Goal: Information Seeking & Learning: Learn about a topic

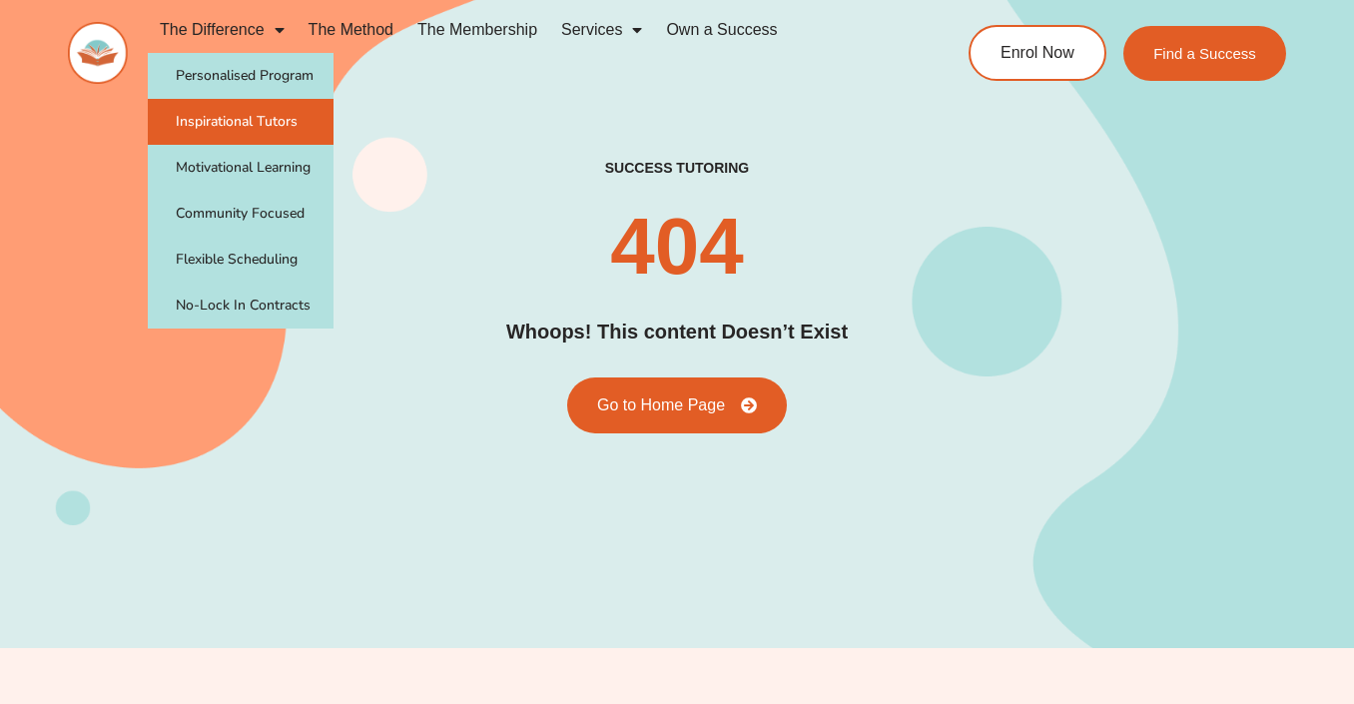
click at [264, 116] on link "Inspirational Tutors" at bounding box center [241, 122] width 186 height 46
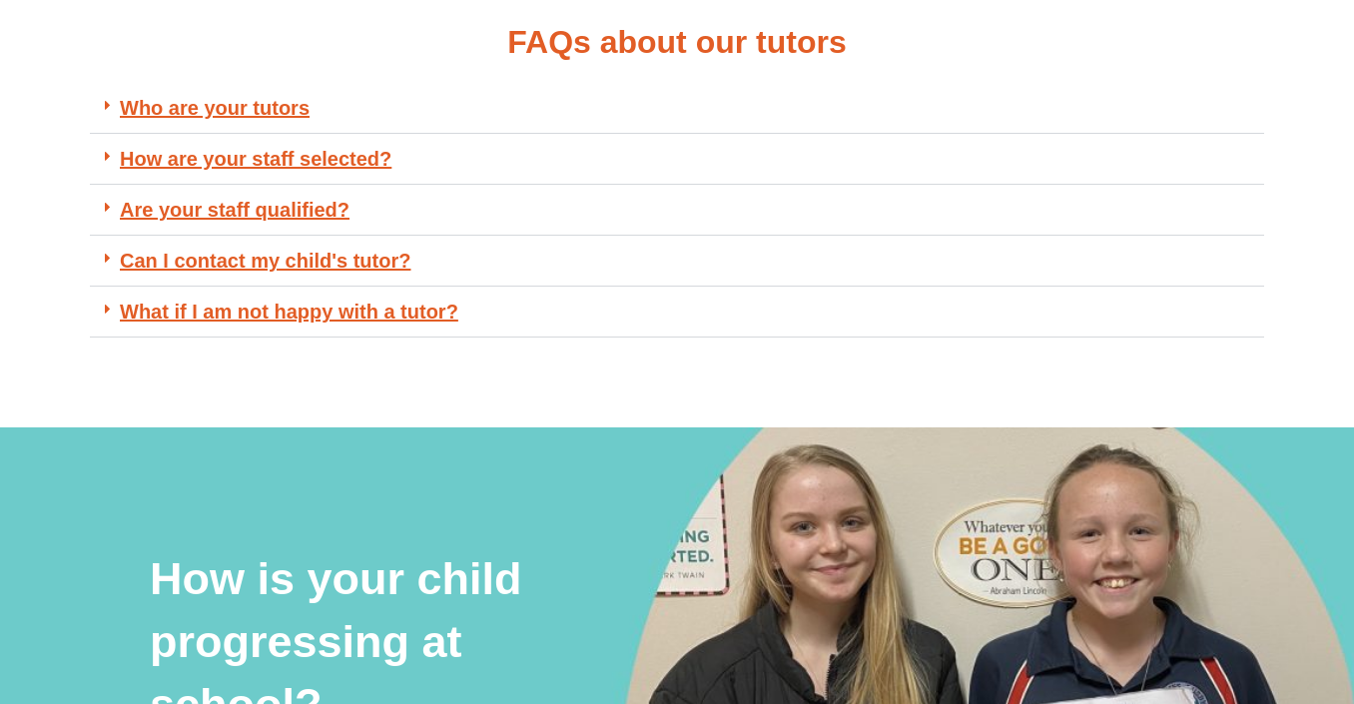
scroll to position [1578, 0]
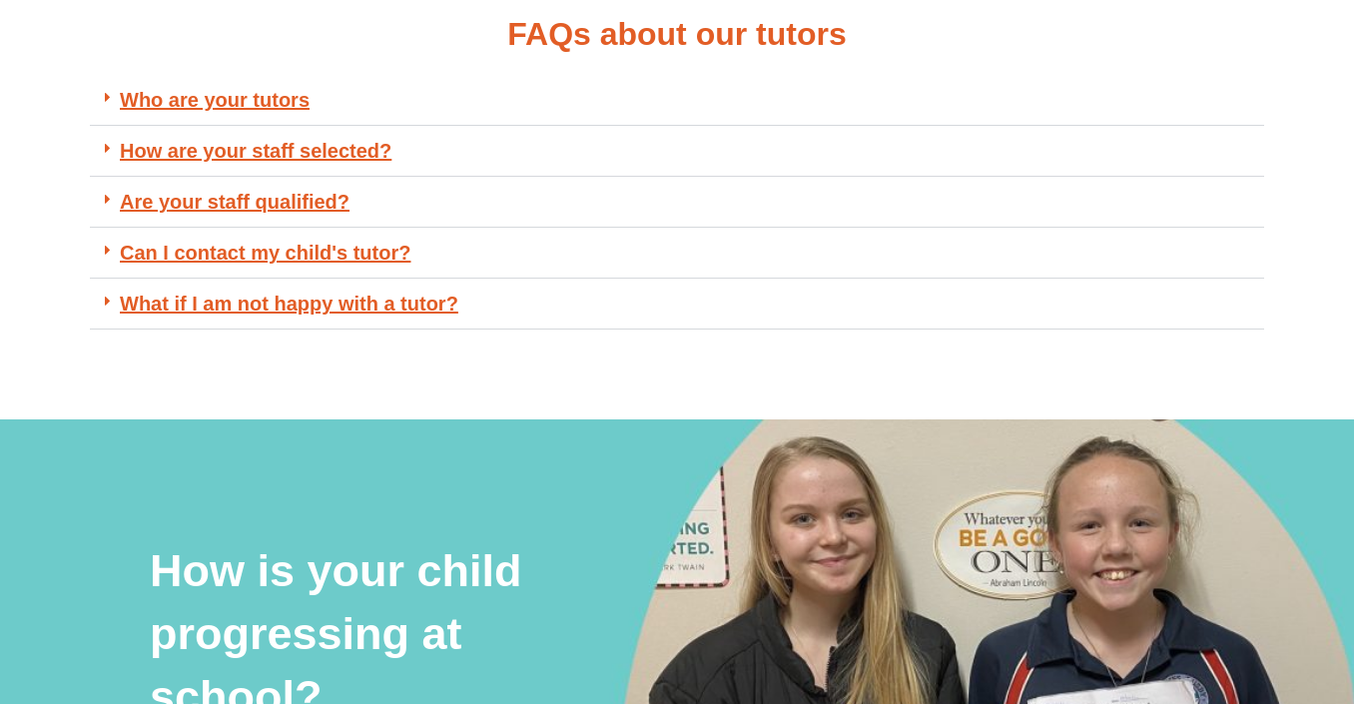
click at [340, 154] on link "How are your staff selected?" at bounding box center [256, 151] width 272 height 22
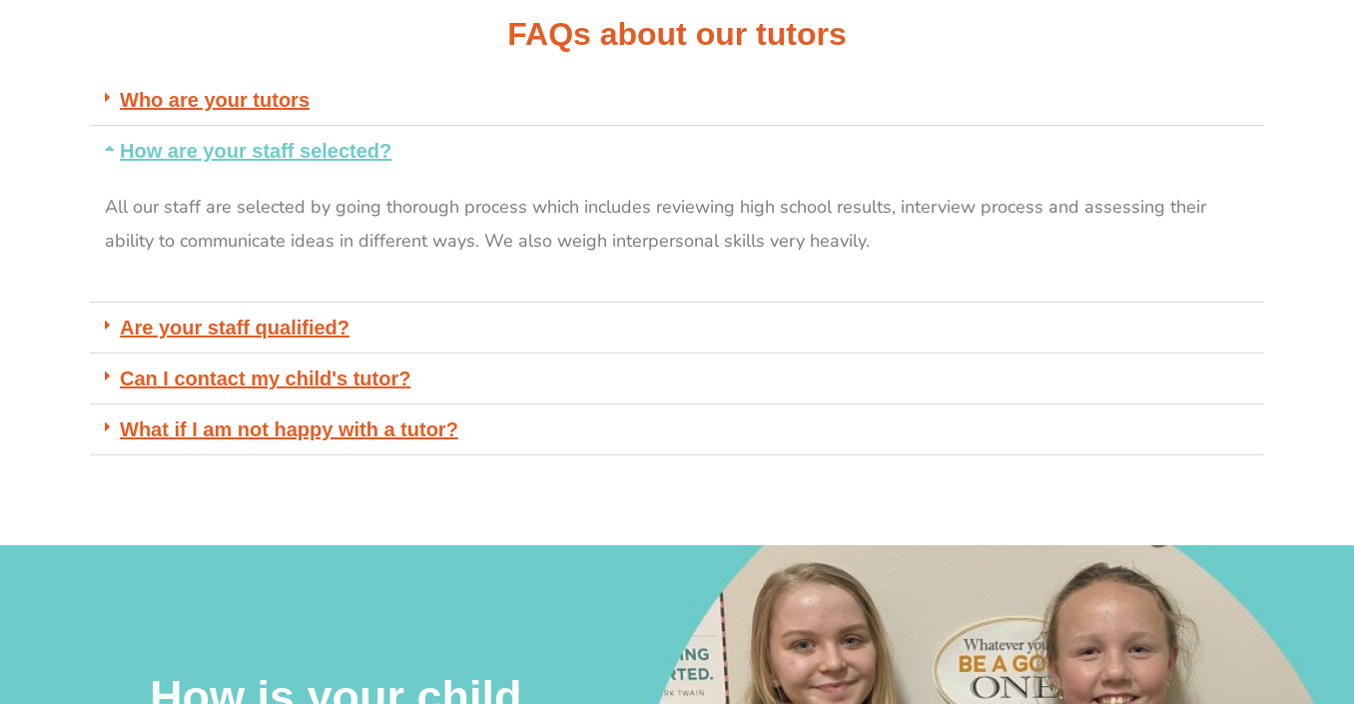
click at [340, 154] on link "How are your staff selected?" at bounding box center [256, 151] width 272 height 22
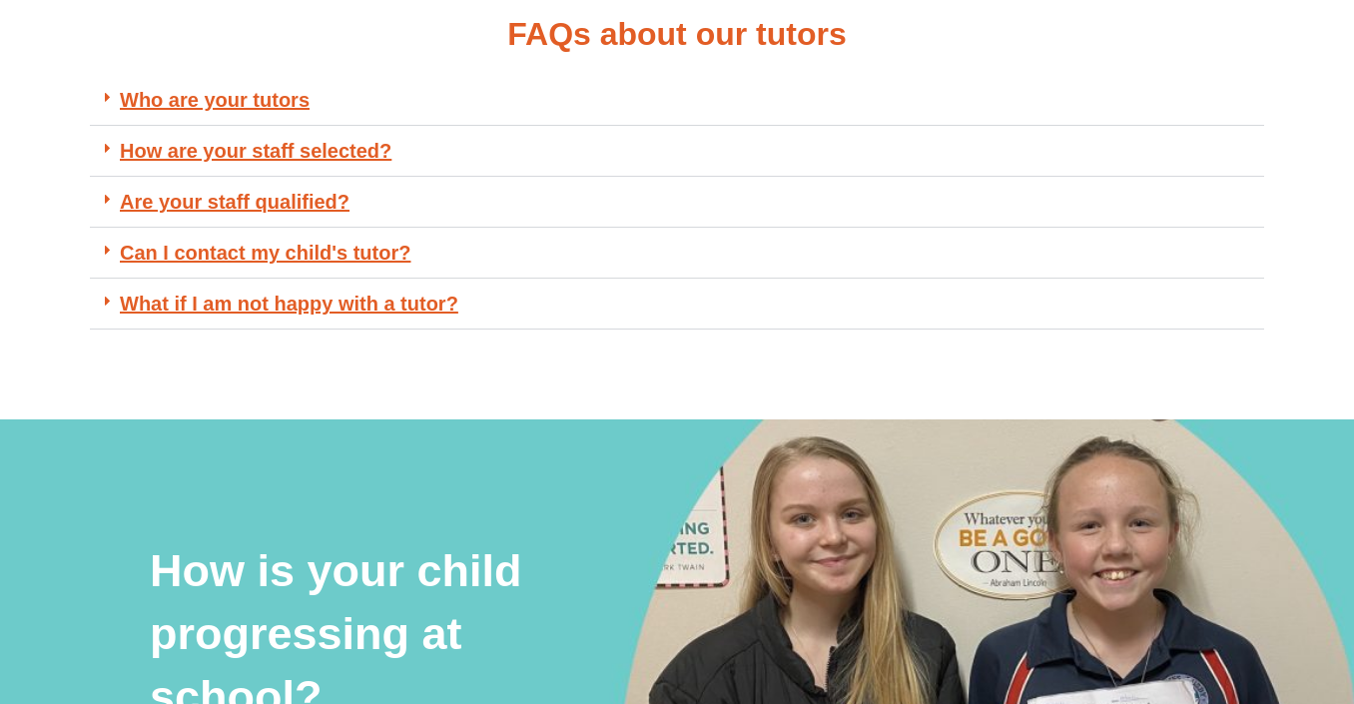
click at [309, 210] on link "Are your staff qualified?" at bounding box center [235, 202] width 230 height 22
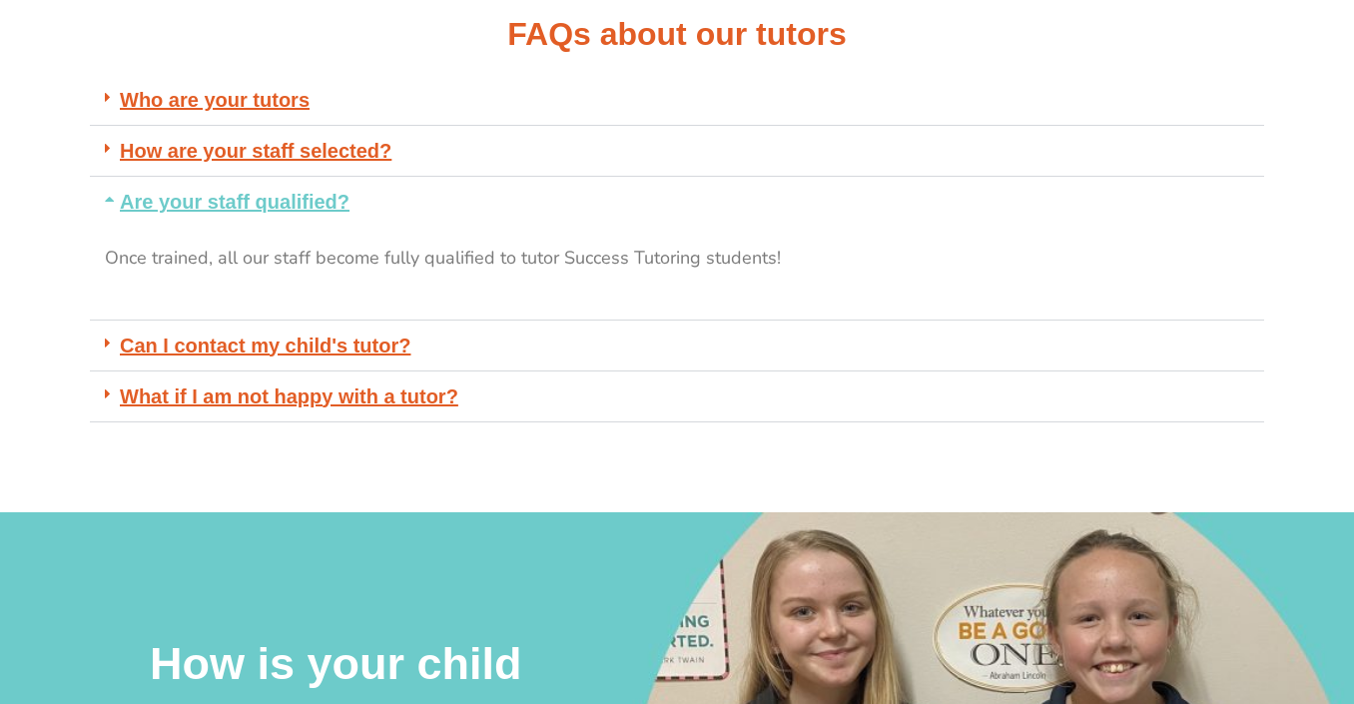
click at [309, 210] on link "Are your staff qualified?" at bounding box center [235, 202] width 230 height 22
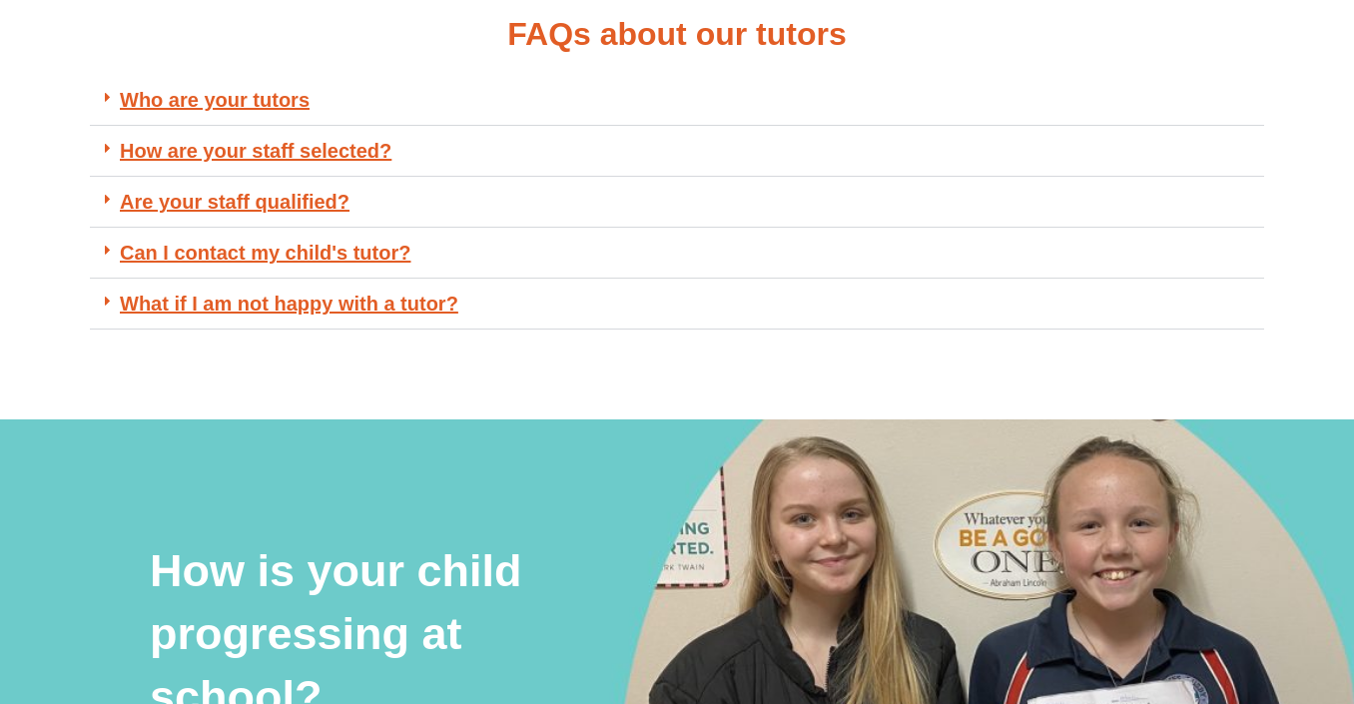
click at [318, 126] on div "How are your staff selected?" at bounding box center [677, 151] width 1174 height 51
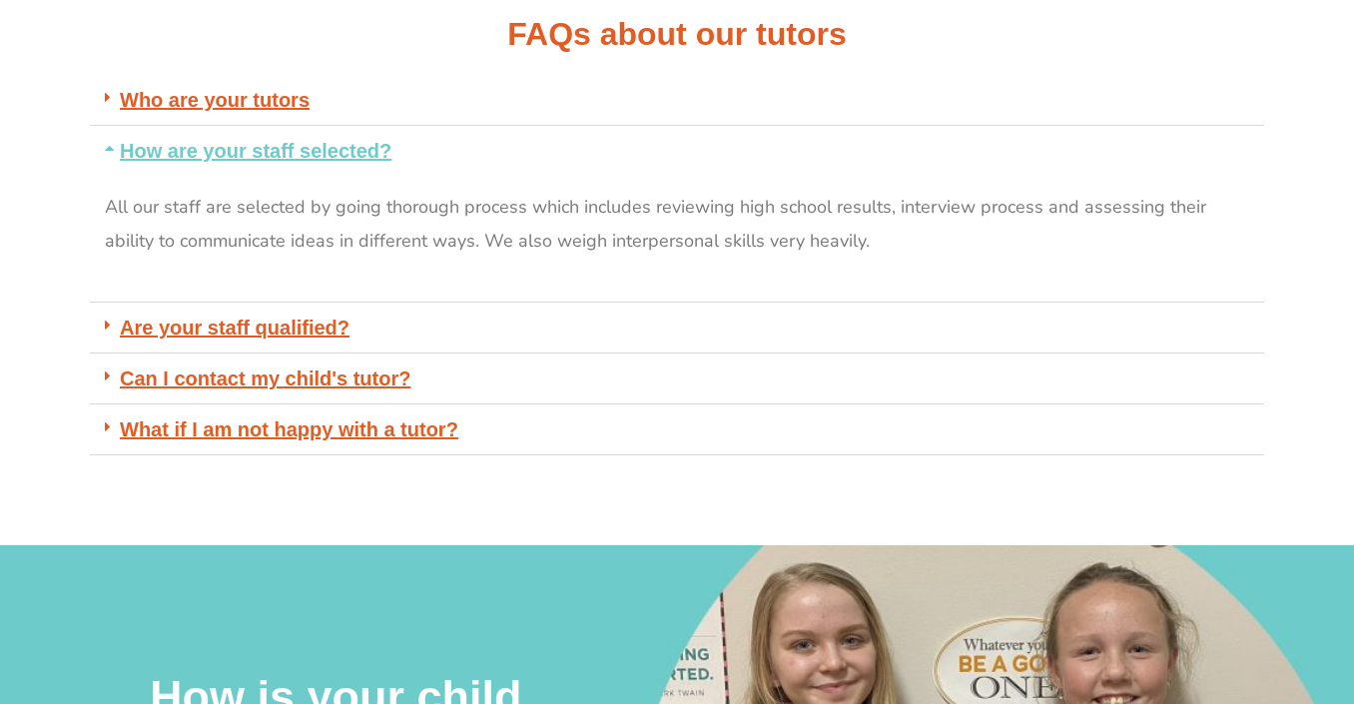
click at [318, 126] on div "How are your staff selected?" at bounding box center [677, 151] width 1174 height 50
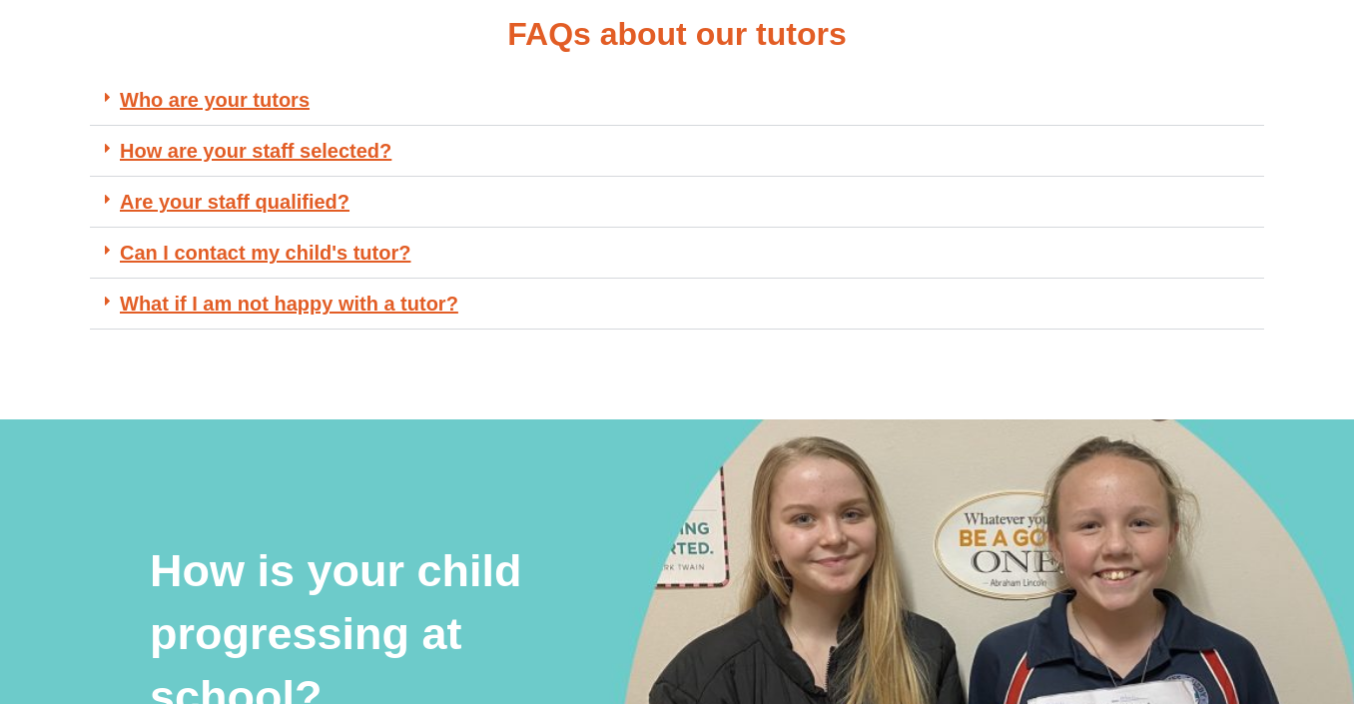
click at [283, 102] on link "Who are your tutors" at bounding box center [215, 100] width 190 height 22
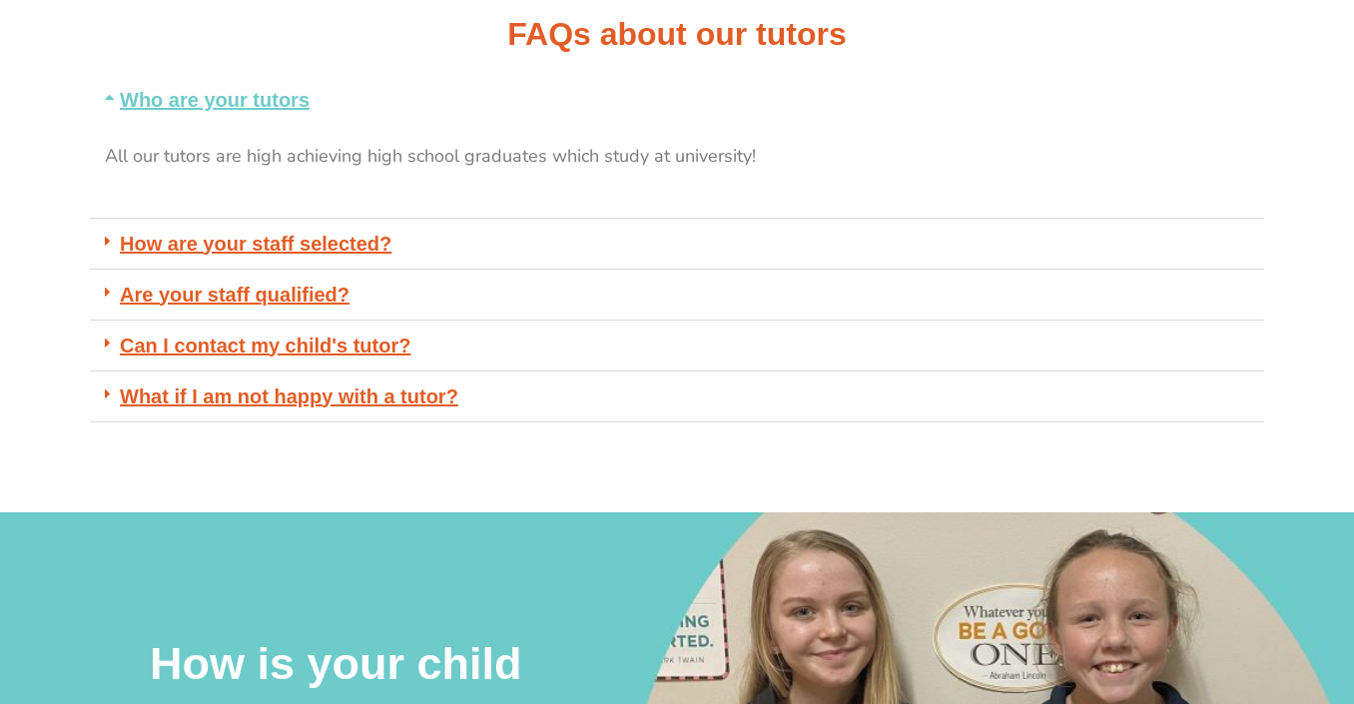
click at [283, 102] on link "Who are your tutors" at bounding box center [215, 100] width 190 height 22
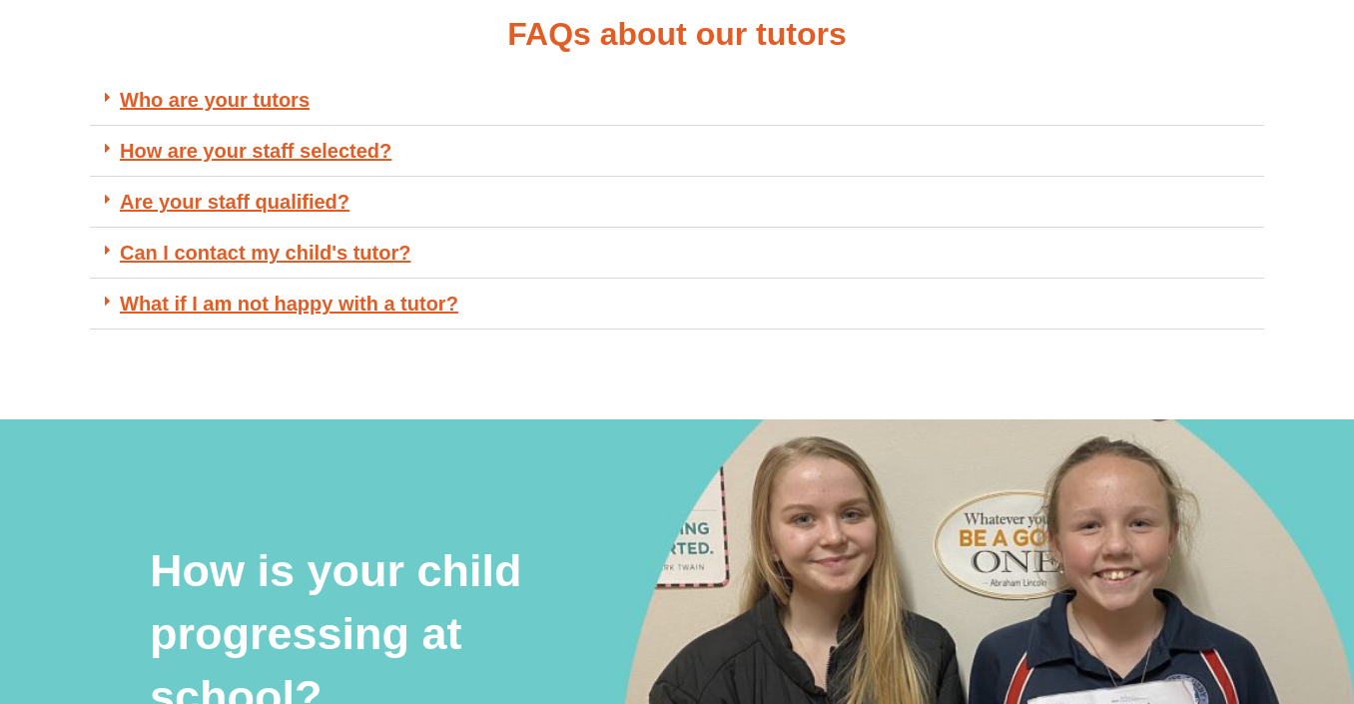
click at [363, 258] on link "Can I contact my child's tutor?" at bounding box center [265, 253] width 291 height 22
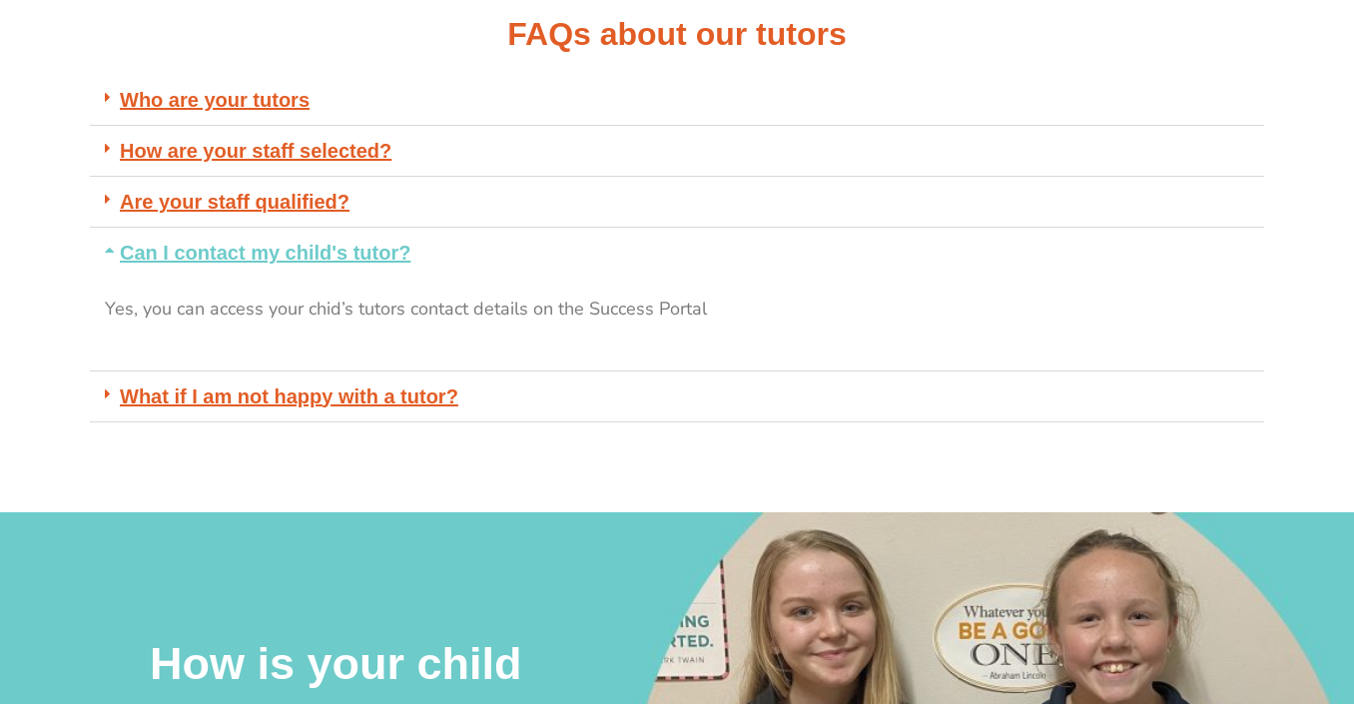
click at [363, 257] on link "Can I contact my child's tutor?" at bounding box center [265, 253] width 291 height 22
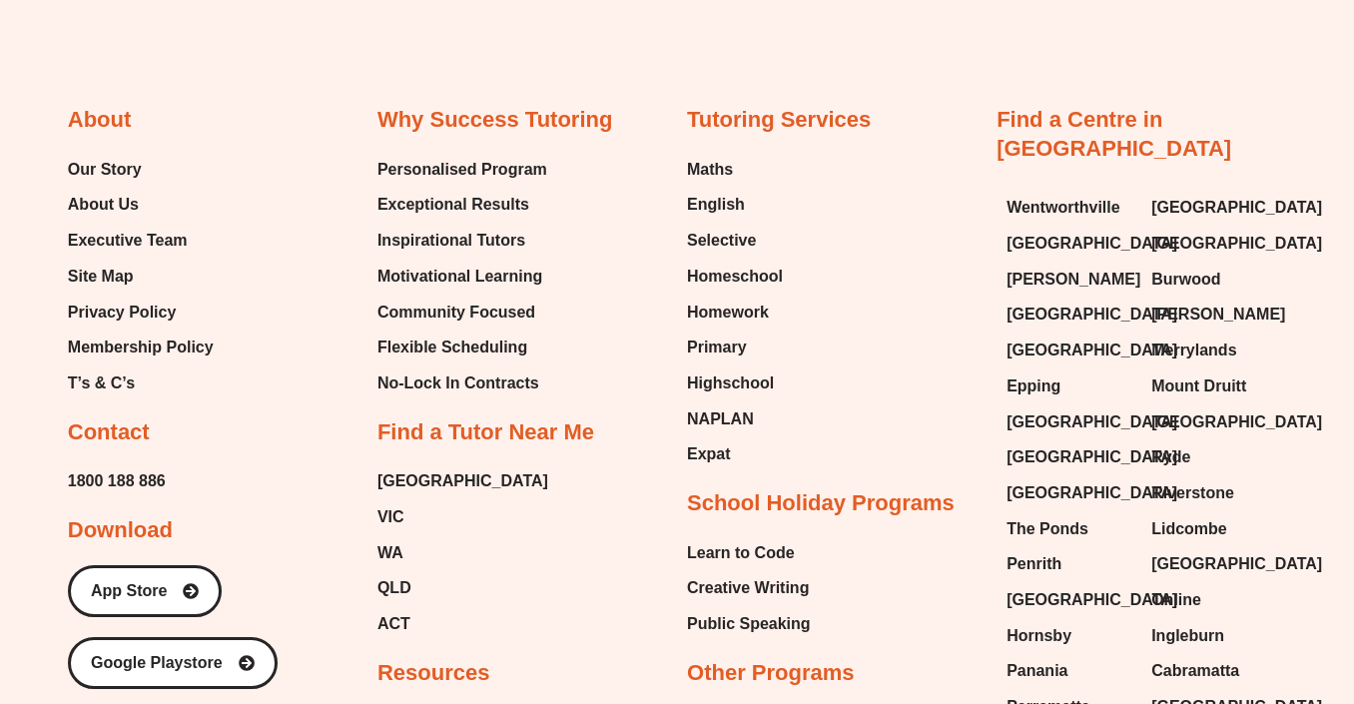
scroll to position [2870, 0]
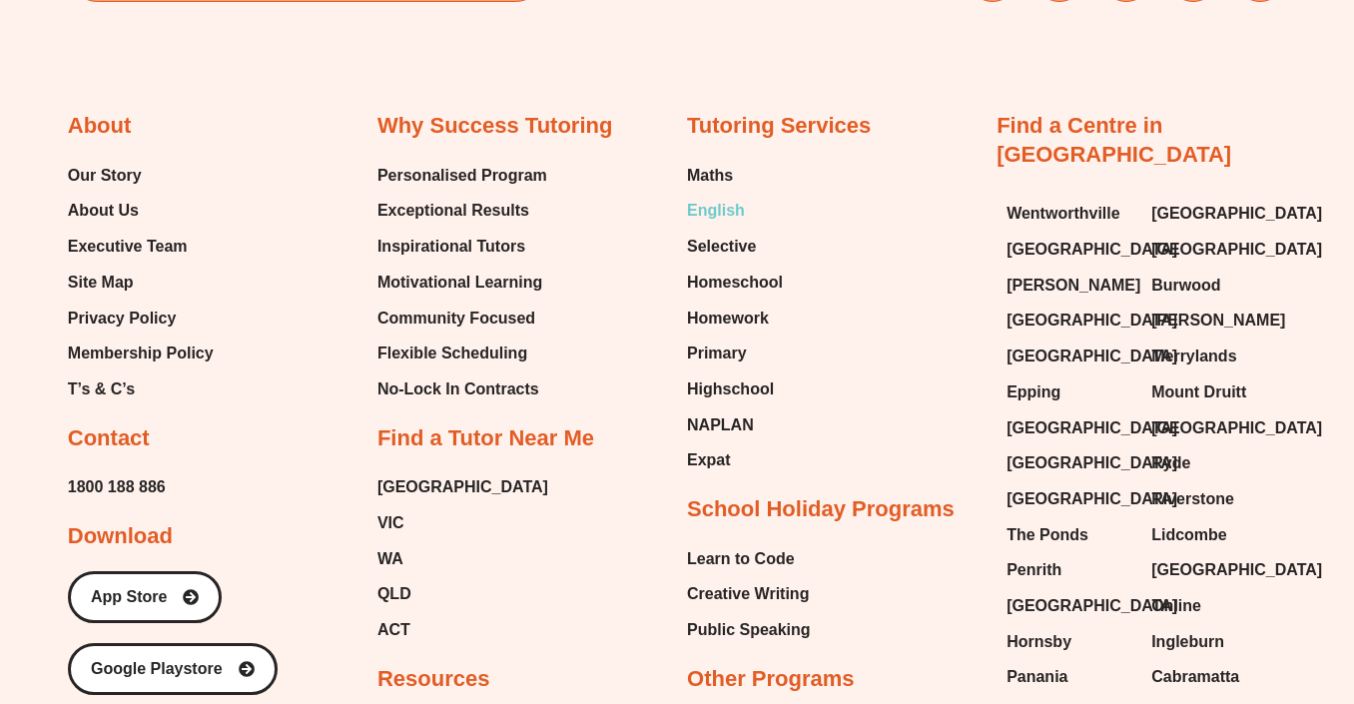
click at [729, 216] on span "English" at bounding box center [716, 211] width 58 height 30
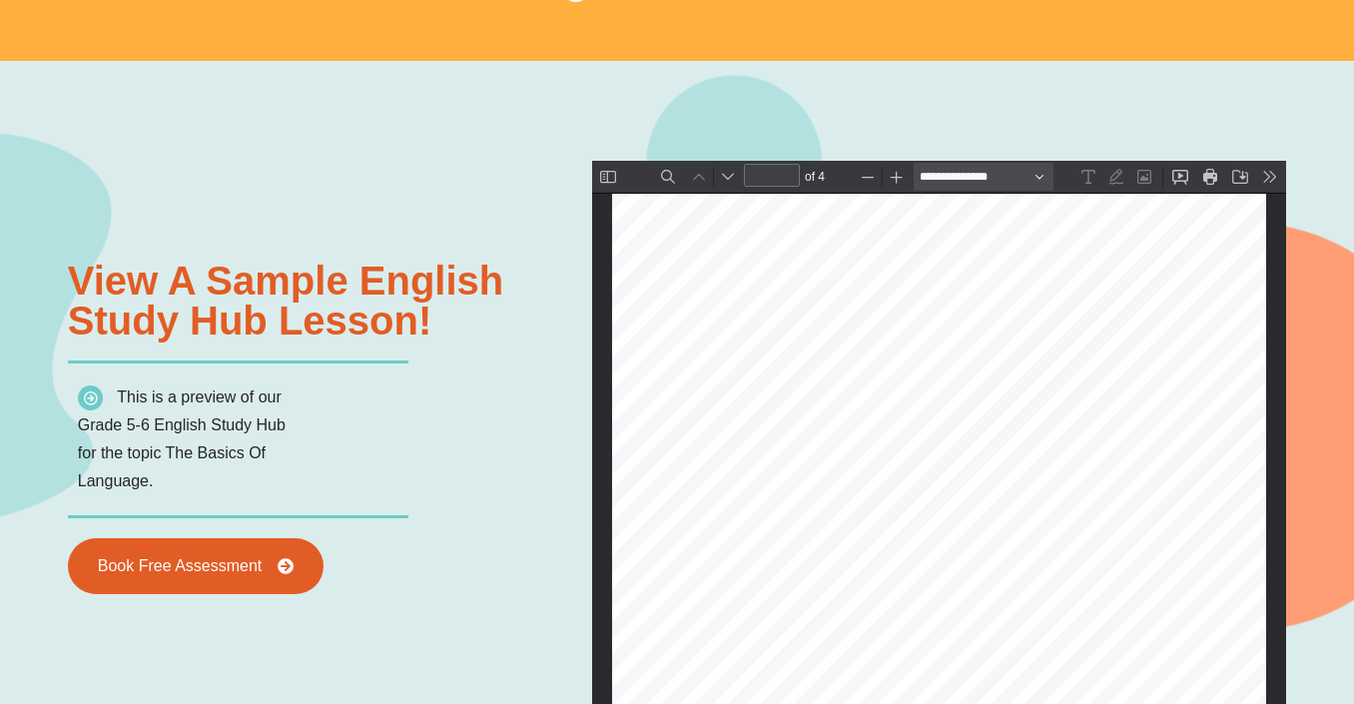
scroll to position [2078, 0]
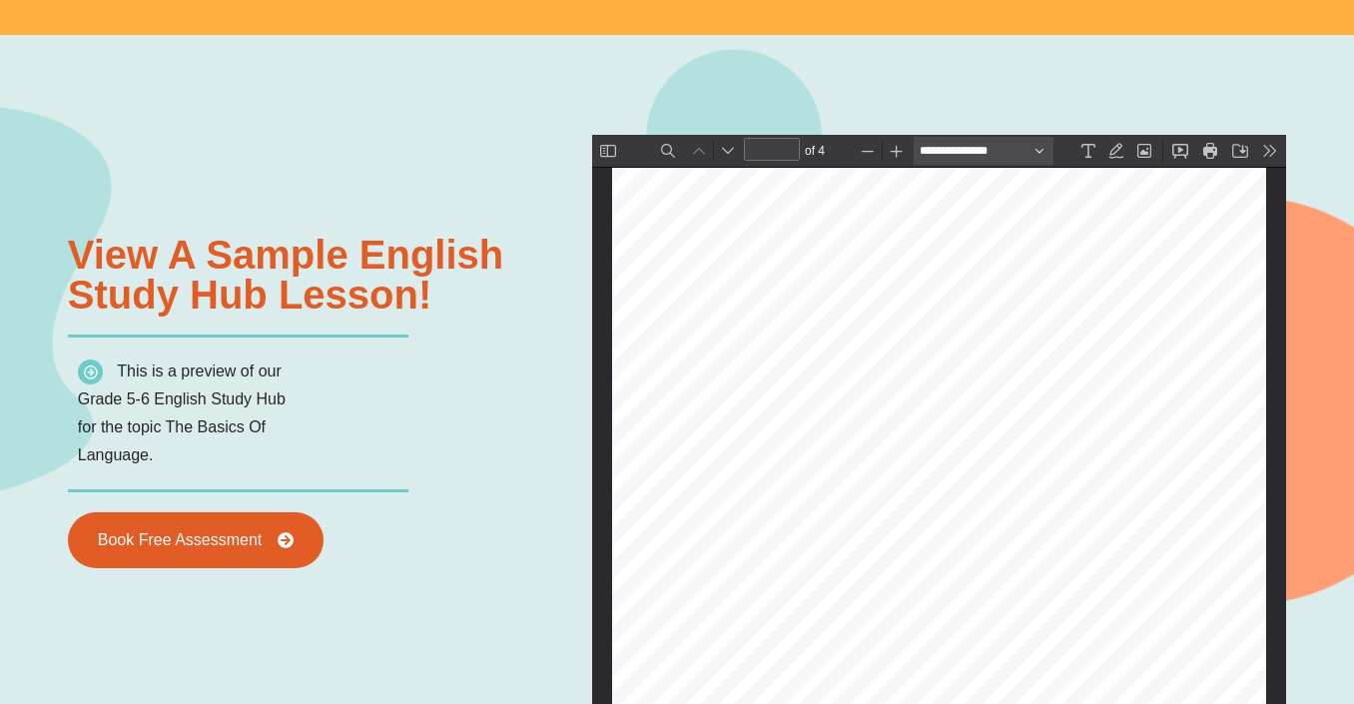
type input "*"
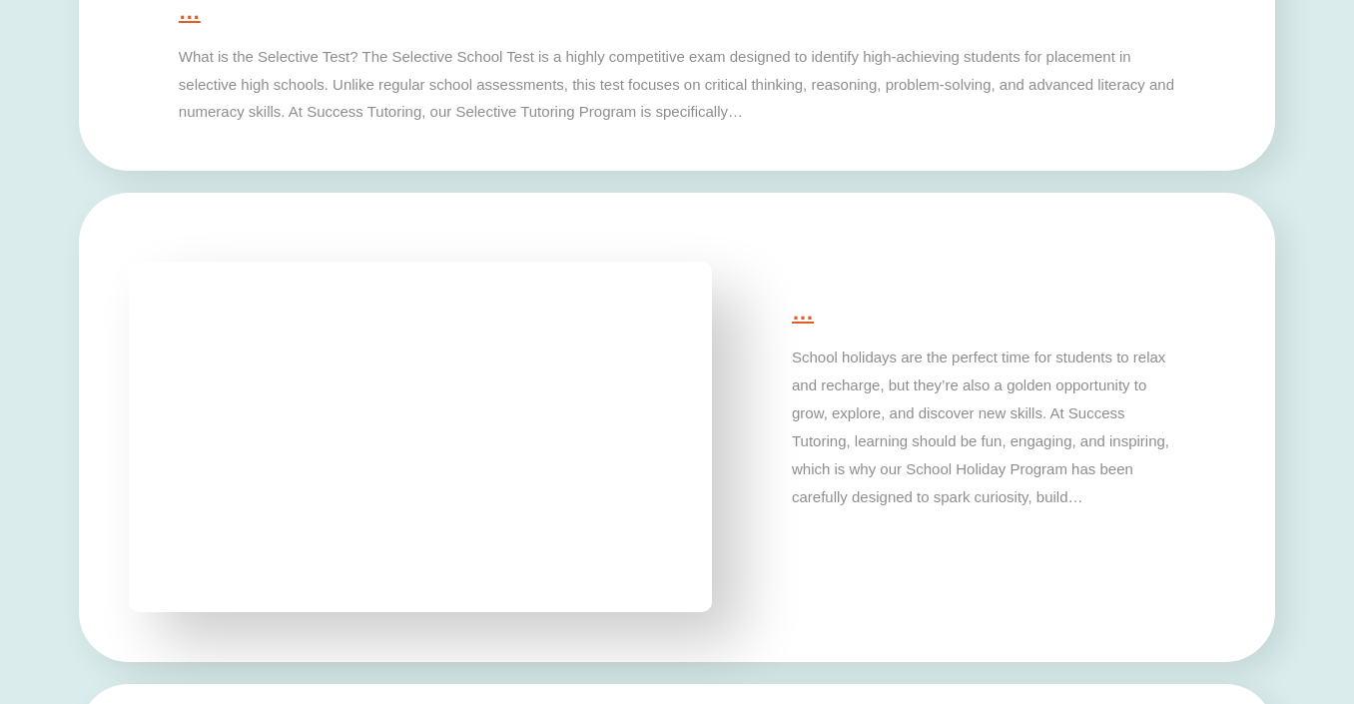
scroll to position [5264, 0]
